Goal: Check status: Check status

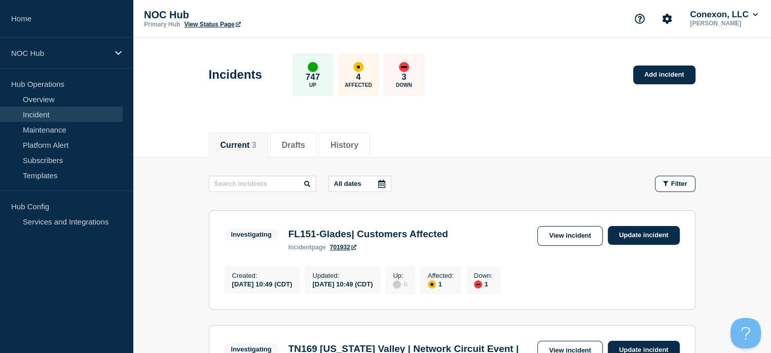
click at [576, 238] on link "View incident" at bounding box center [570, 236] width 65 height 20
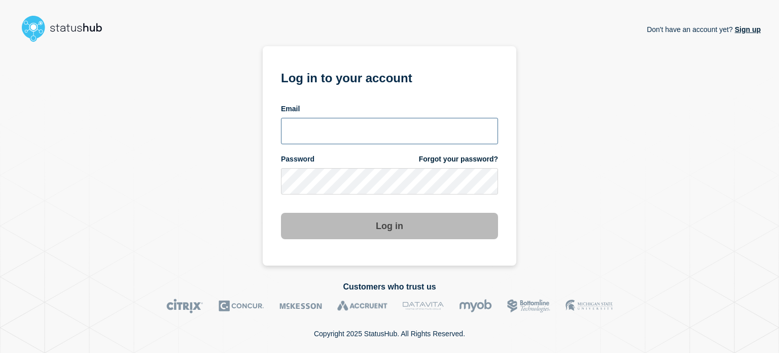
type input "[EMAIL_ADDRESS][PERSON_NAME][DOMAIN_NAME]"
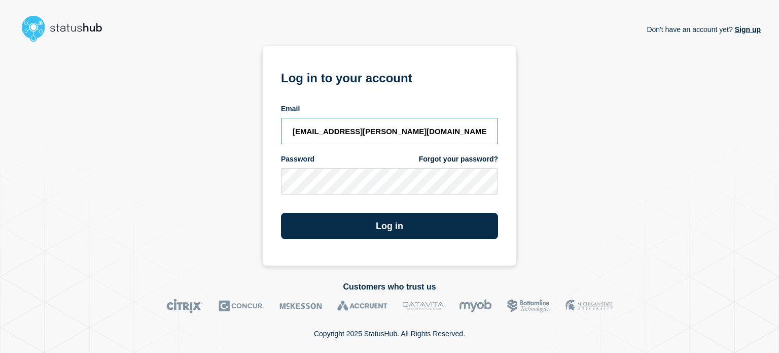
click at [422, 133] on input "[EMAIL_ADDRESS][PERSON_NAME][DOMAIN_NAME]" at bounding box center [389, 131] width 217 height 26
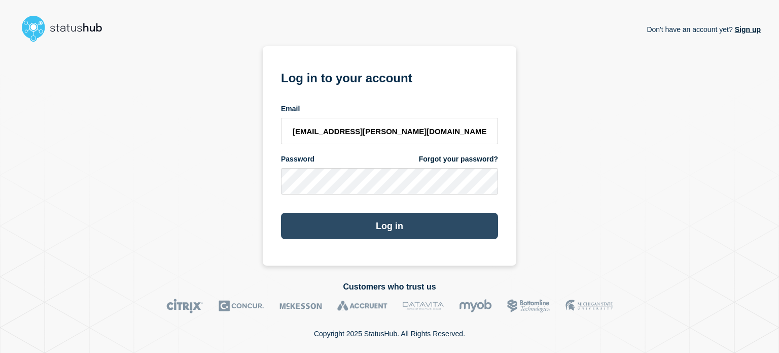
click at [412, 219] on button "Log in" at bounding box center [389, 226] width 217 height 26
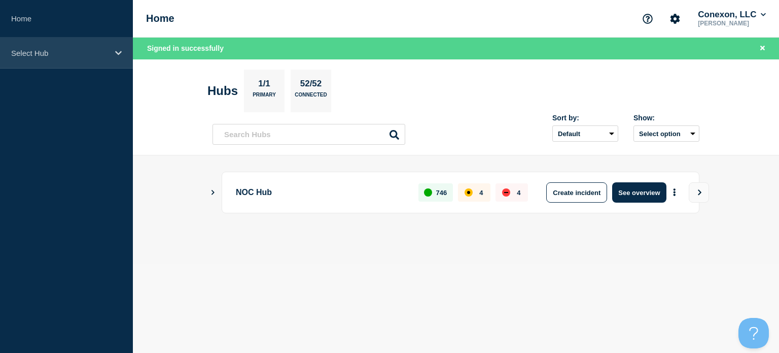
click at [49, 43] on div "Select Hub" at bounding box center [66, 53] width 133 height 31
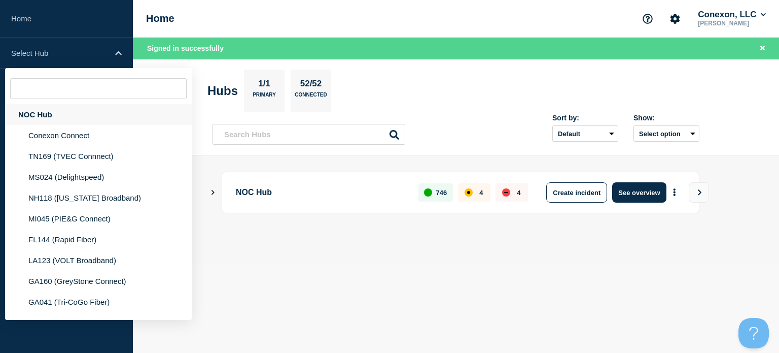
click at [56, 110] on div "NOC Hub" at bounding box center [98, 114] width 187 height 21
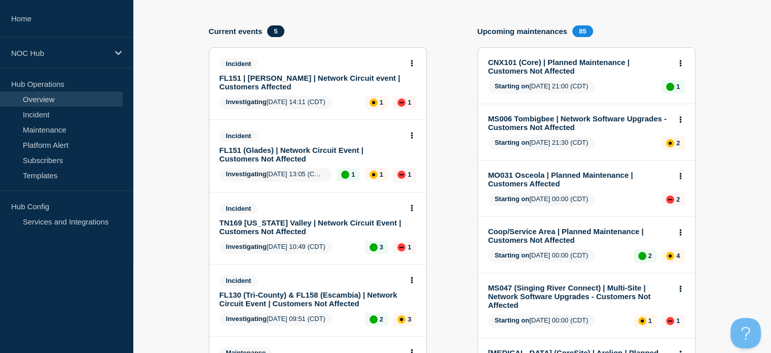
scroll to position [83, 0]
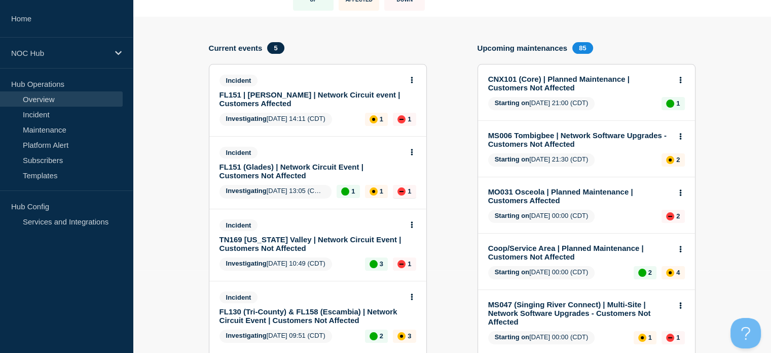
click at [282, 168] on link "FL151 (Glades) | Network Circuit Event | Customers Not Affected" at bounding box center [311, 170] width 183 height 17
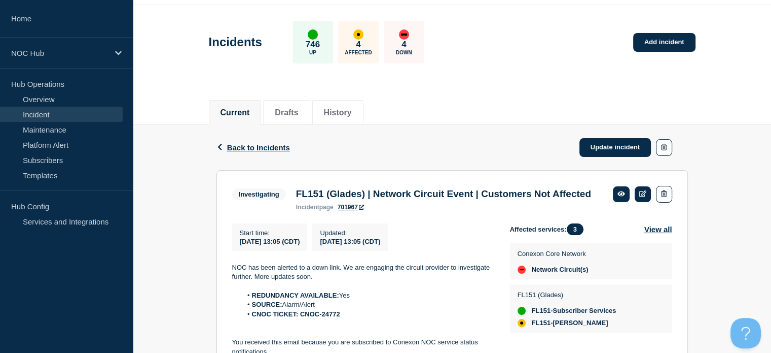
scroll to position [51, 0]
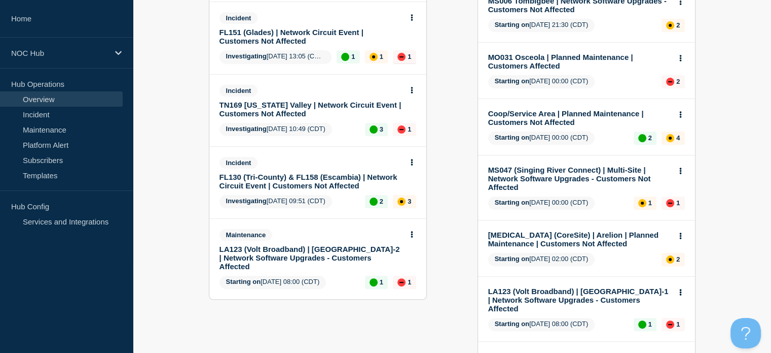
scroll to position [203, 0]
